Goal: Use online tool/utility: Use online tool/utility

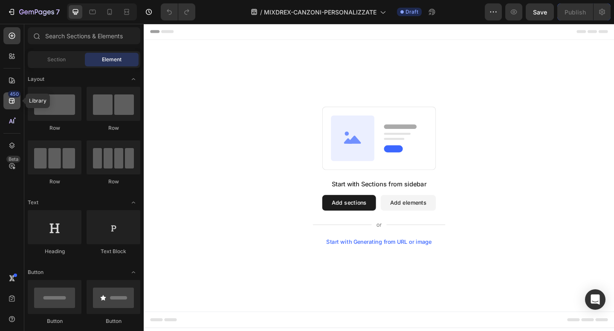
click at [11, 98] on icon at bounding box center [12, 101] width 6 height 6
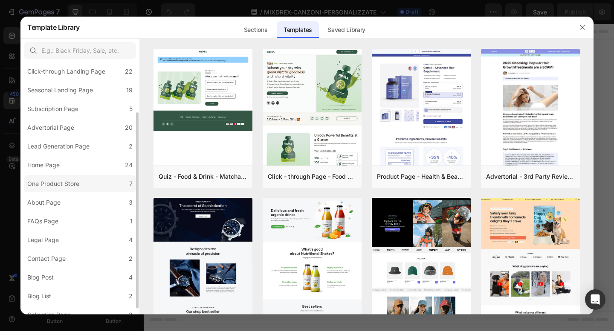
scroll to position [72, 0]
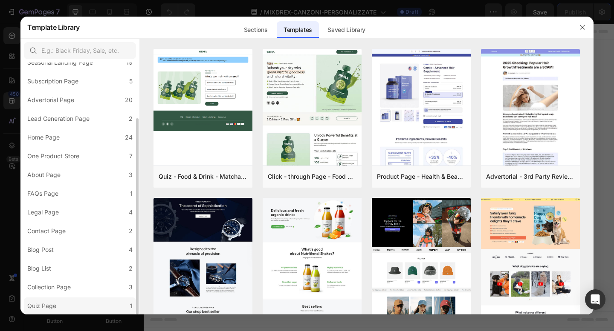
click at [55, 307] on div "Quiz Page" at bounding box center [41, 306] width 29 height 10
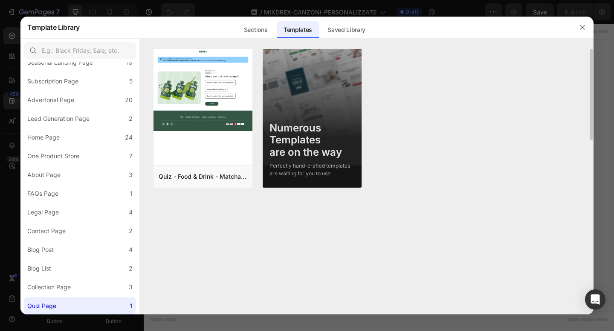
click at [312, 158] on div "Numerous Templates are on the way" at bounding box center [311, 140] width 85 height 37
click at [215, 174] on button "Preview" at bounding box center [226, 176] width 43 height 15
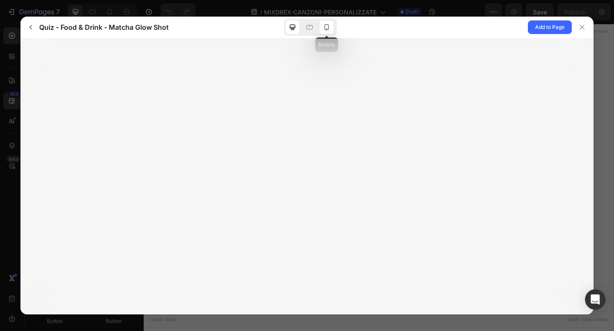
click at [325, 26] on icon at bounding box center [326, 27] width 9 height 9
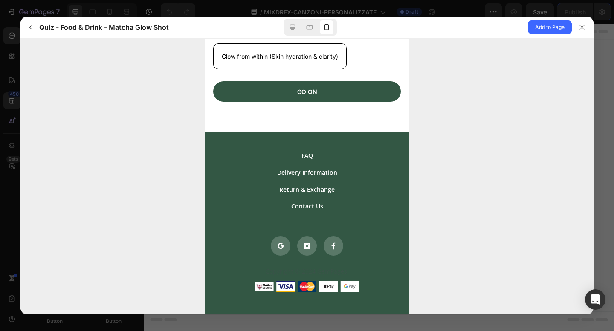
scroll to position [366, 0]
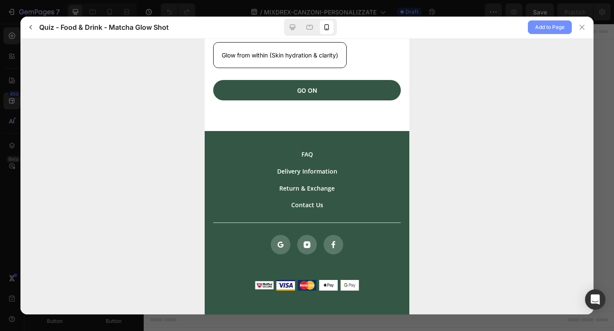
click at [537, 30] on span "Add to Page" at bounding box center [549, 27] width 29 height 10
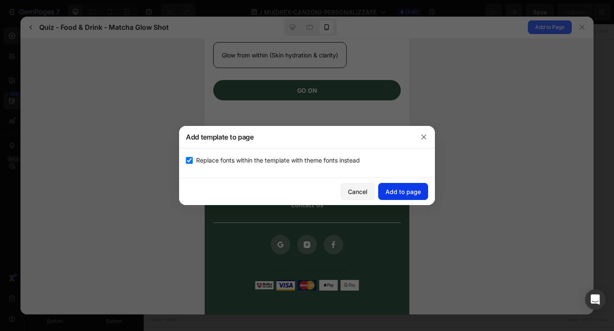
click at [394, 185] on button "Add to page" at bounding box center [403, 191] width 50 height 17
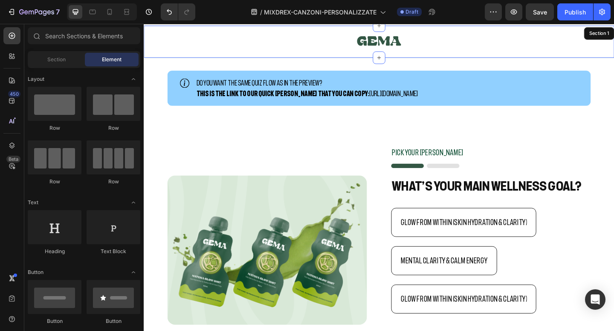
scroll to position [17, 0]
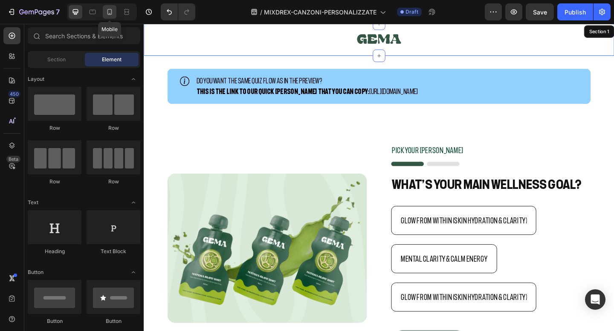
click at [105, 12] on div at bounding box center [110, 12] width 14 height 14
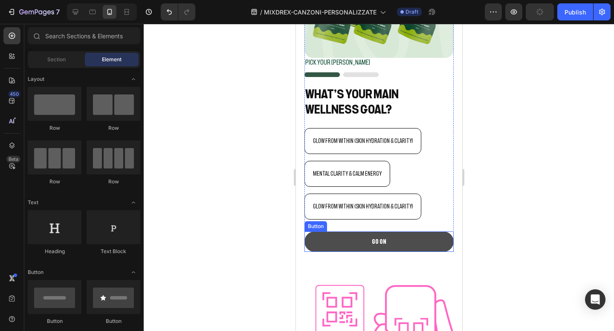
scroll to position [240, 0]
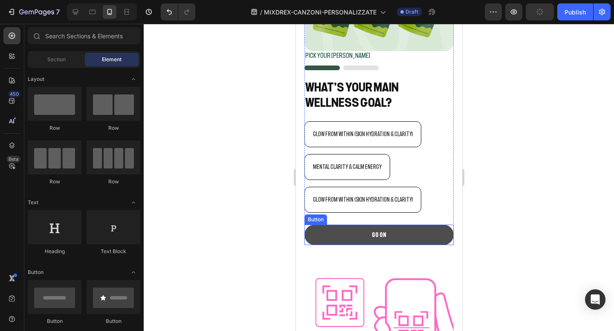
click at [349, 239] on button "GO ON" at bounding box center [378, 235] width 149 height 20
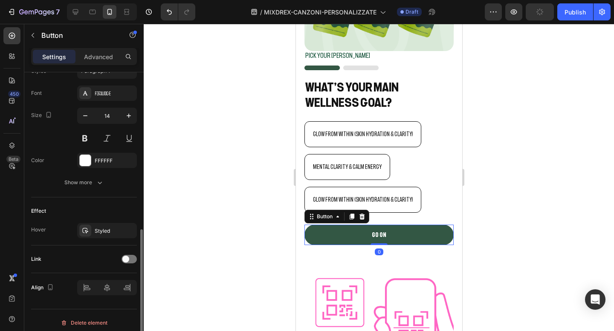
scroll to position [328, 0]
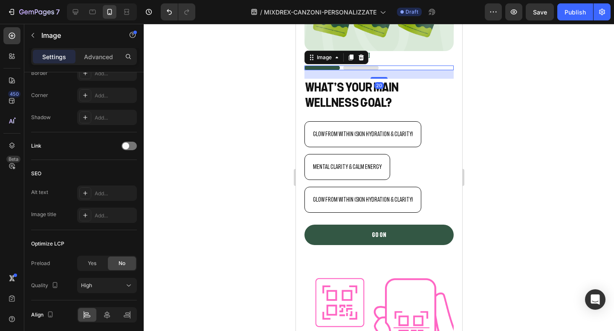
click at [371, 69] on img at bounding box center [341, 68] width 74 height 5
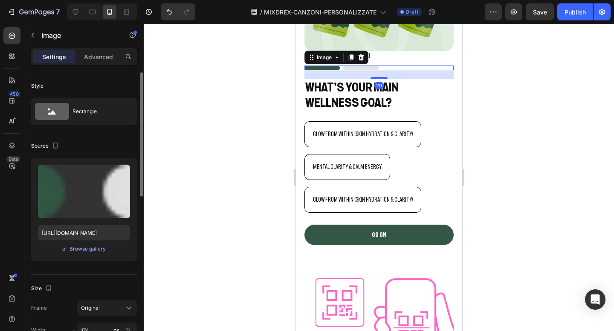
click at [371, 67] on img at bounding box center [341, 68] width 74 height 5
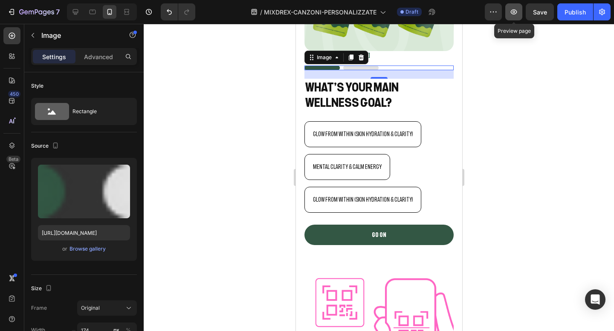
click at [519, 10] on button "button" at bounding box center [513, 11] width 17 height 17
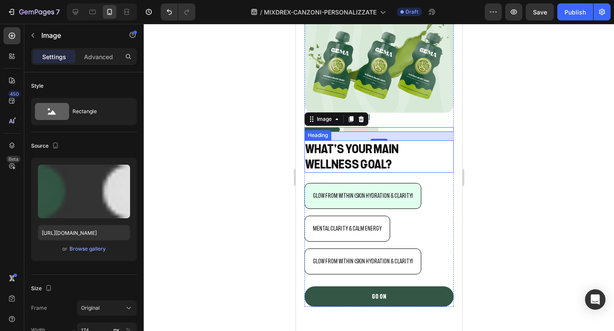
scroll to position [222, 0]
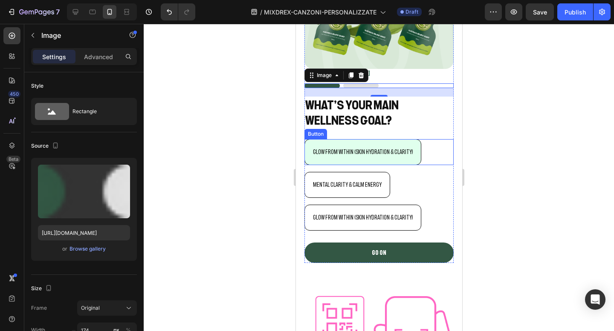
click at [347, 145] on button "Glow from within (Skin hydration & clarity)" at bounding box center [362, 152] width 117 height 26
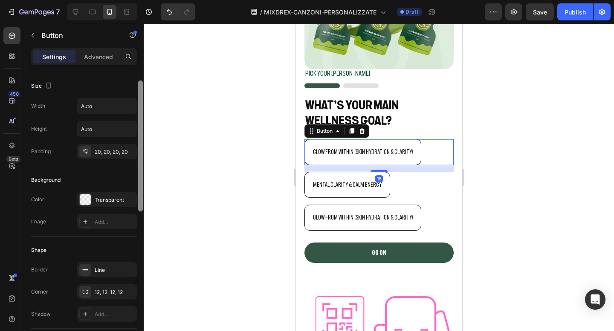
scroll to position [14, 0]
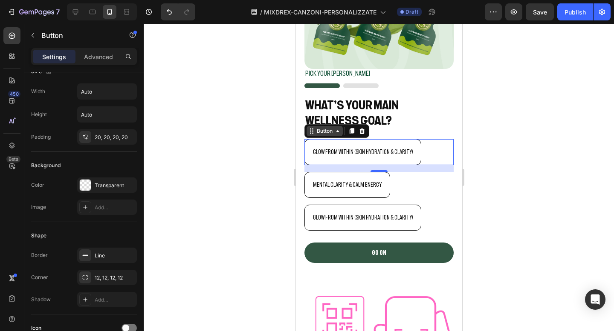
click at [339, 133] on icon at bounding box center [337, 131] width 7 height 7
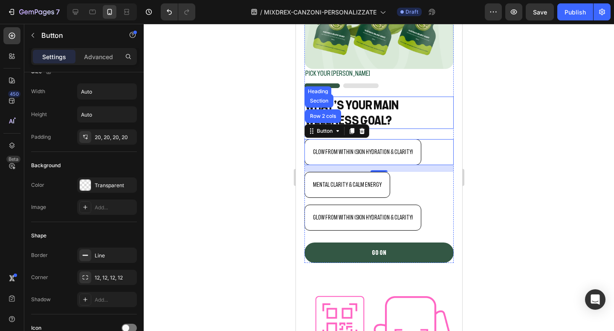
click at [403, 127] on h2 "What’s your main wellness goal?" at bounding box center [378, 113] width 149 height 33
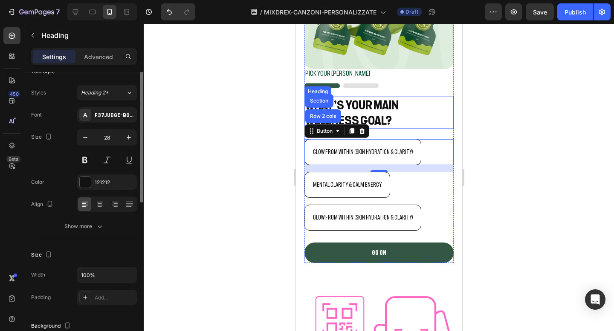
scroll to position [0, 0]
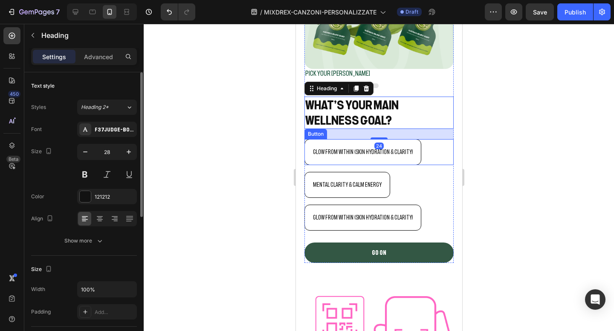
click at [426, 154] on div "Glow from within (Skin hydration & clarity) Button" at bounding box center [378, 152] width 149 height 26
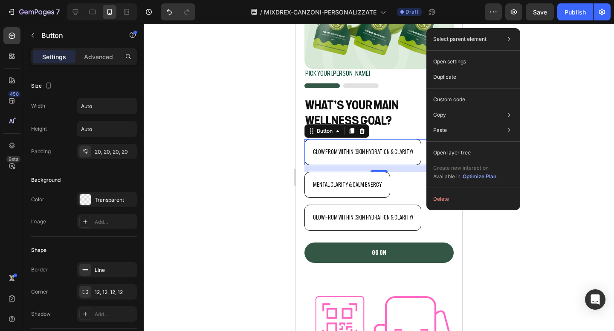
click at [250, 150] on div at bounding box center [379, 178] width 470 height 308
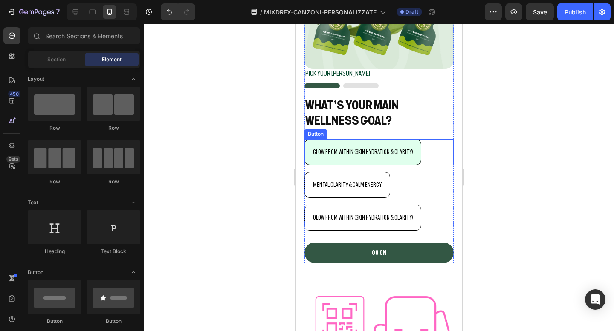
click at [352, 163] on button "Glow from within (Skin hydration & clarity)" at bounding box center [362, 152] width 117 height 26
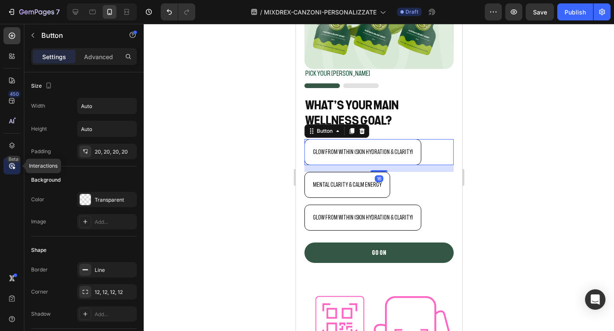
click at [15, 162] on div "Beta" at bounding box center [13, 159] width 14 height 7
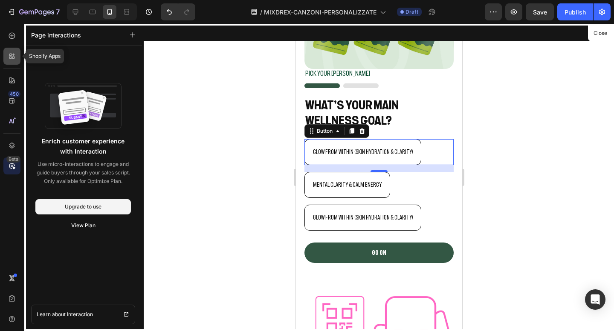
click at [16, 57] on icon at bounding box center [12, 56] width 9 height 9
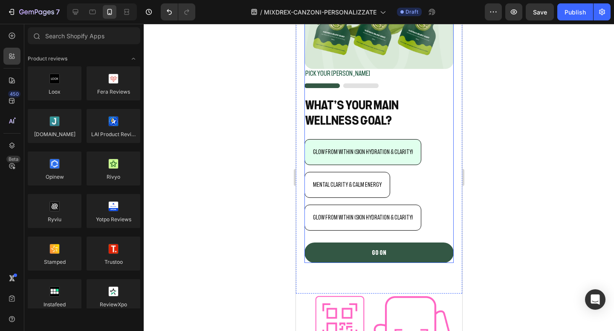
click at [343, 143] on button "Glow from within (Skin hydration & clarity)" at bounding box center [362, 152] width 117 height 26
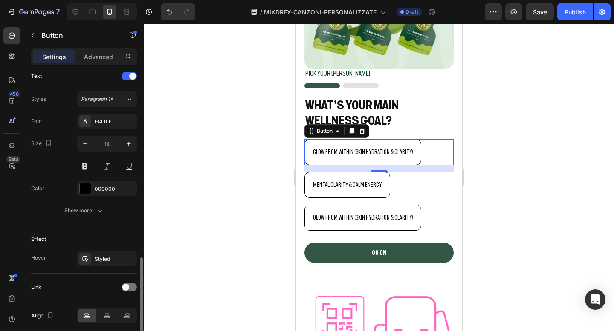
scroll to position [328, 0]
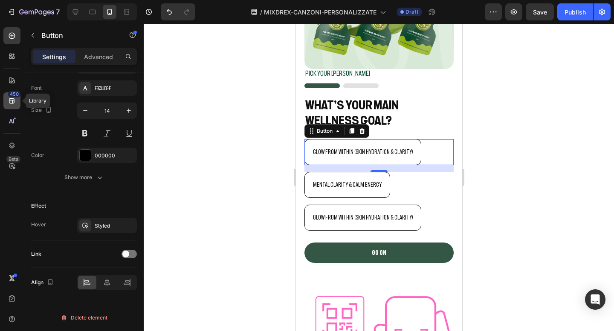
click at [10, 103] on icon at bounding box center [12, 101] width 9 height 9
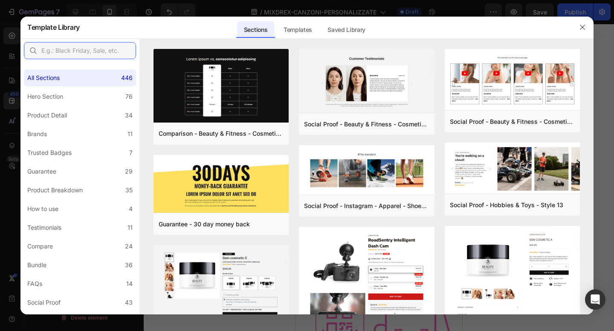
click at [57, 52] on input "text" at bounding box center [80, 50] width 112 height 17
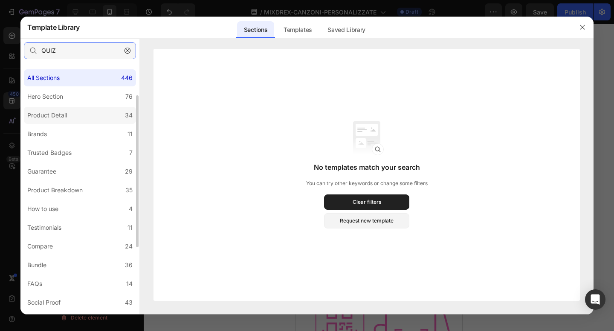
scroll to position [165, 0]
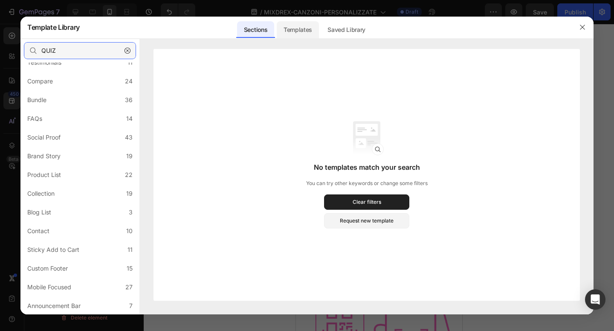
type input "QUIZ"
click at [310, 27] on div "Templates" at bounding box center [298, 29] width 42 height 17
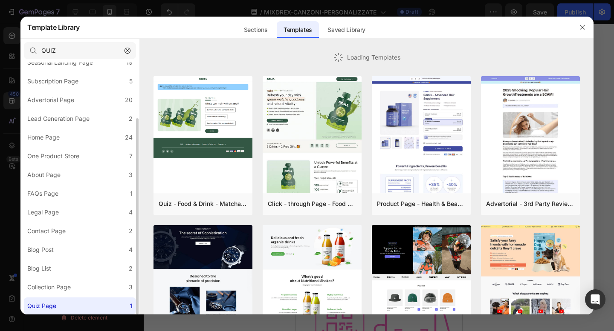
scroll to position [72, 0]
